Goal: Task Accomplishment & Management: Complete application form

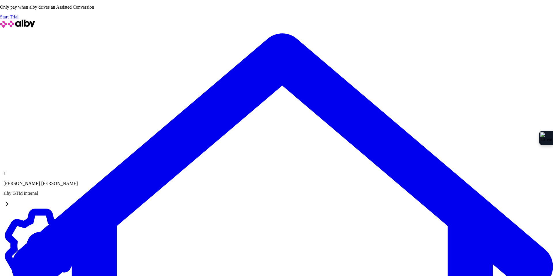
click at [34, 191] on p "alby GTM internal" at bounding box center [40, 193] width 74 height 5
click at [82, 247] on span "Felina" at bounding box center [76, 249] width 12 height 5
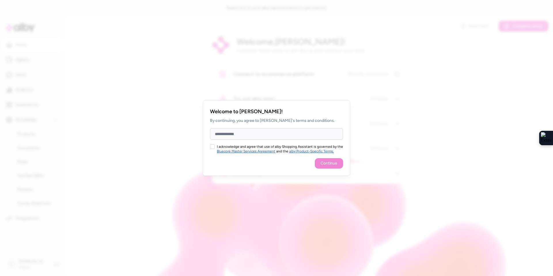
click at [172, 142] on div at bounding box center [276, 138] width 553 height 276
click at [474, 134] on div at bounding box center [276, 138] width 553 height 276
click at [213, 147] on button "I acknowledge and agree that use of alby Shopping Assistant is governed by the …" at bounding box center [212, 146] width 5 height 5
click at [233, 133] on input "Full Name" at bounding box center [276, 134] width 133 height 12
type input "**********"
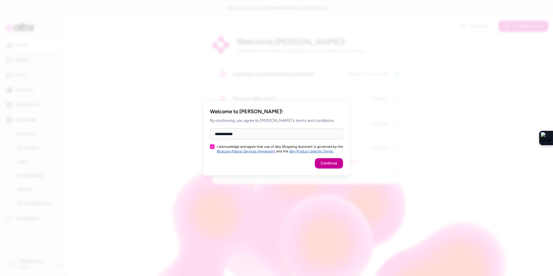
click at [331, 166] on button "Continue" at bounding box center [329, 163] width 28 height 10
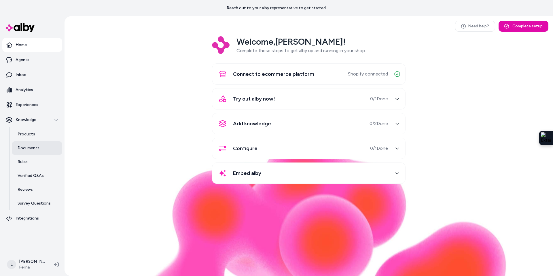
click at [27, 147] on p "Documents" at bounding box center [29, 148] width 22 height 6
